Goal: Consume media (video, audio)

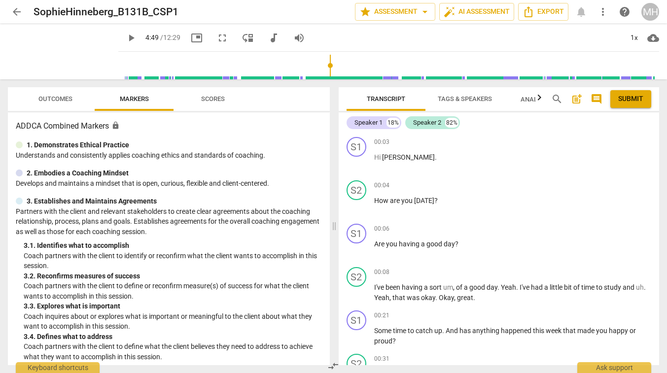
scroll to position [1257, 0]
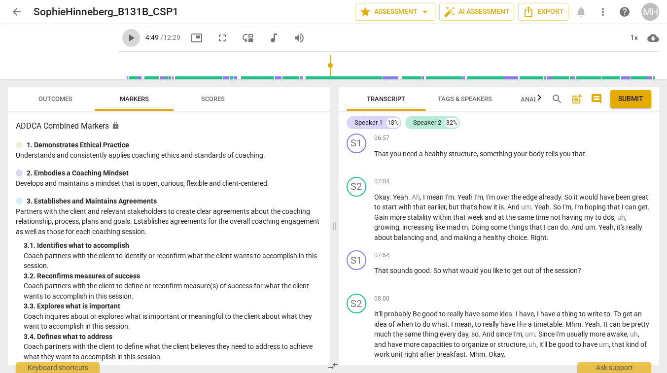
click at [134, 37] on span "play_arrow" at bounding box center [131, 38] width 12 height 12
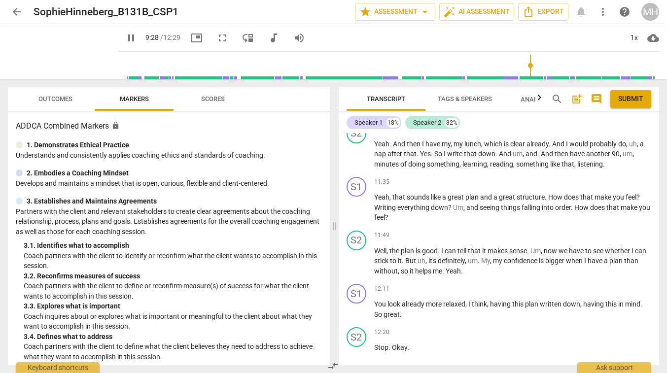
scroll to position [2086, 0]
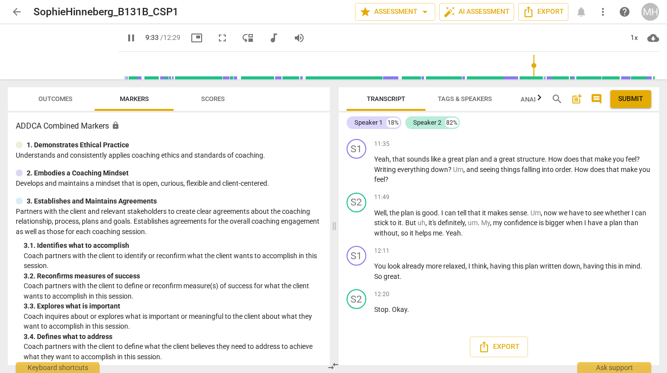
type input "574"
click at [12, 11] on span "arrow_back" at bounding box center [17, 12] width 12 height 12
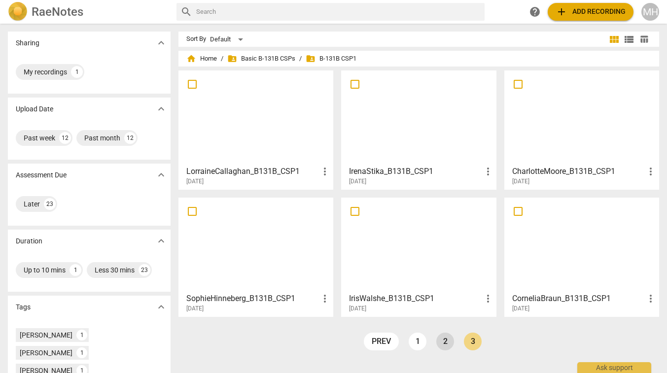
click at [443, 338] on link "2" at bounding box center [445, 342] width 18 height 18
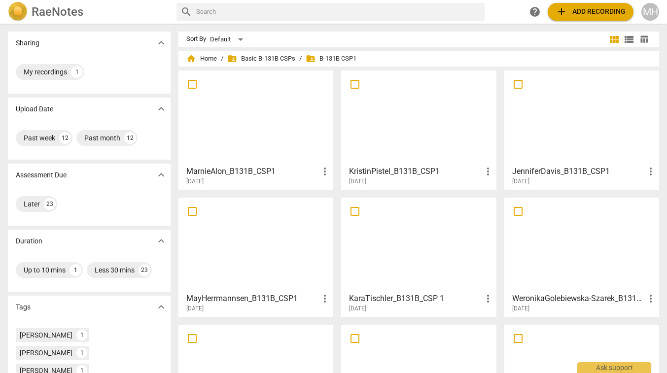
click at [266, 145] on div at bounding box center [256, 117] width 148 height 87
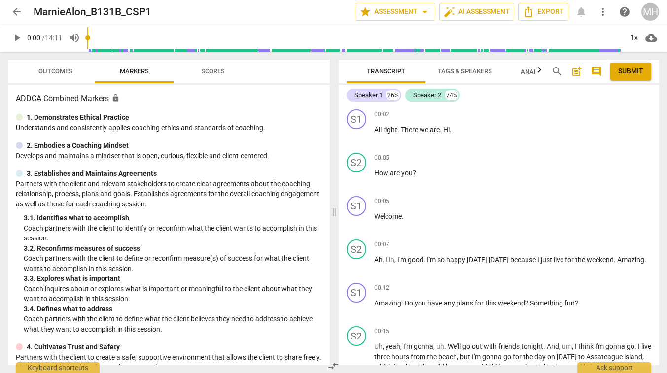
click at [16, 35] on span "play_arrow" at bounding box center [17, 38] width 12 height 12
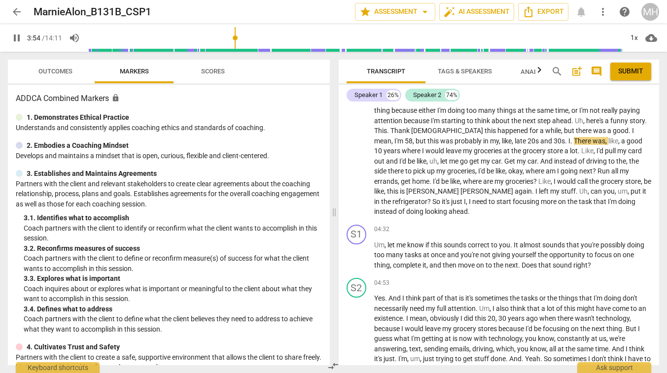
scroll to position [1092, 0]
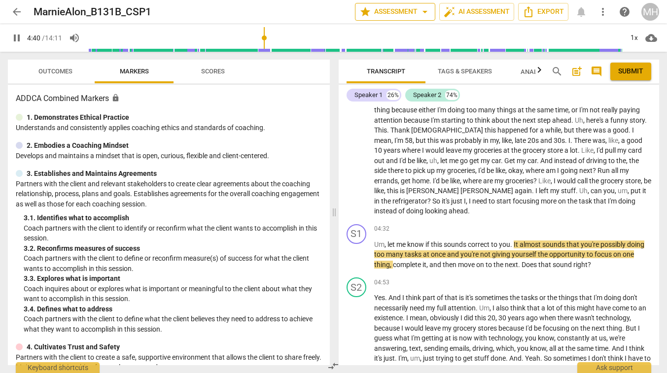
type input "281"
